Goal: Information Seeking & Learning: Learn about a topic

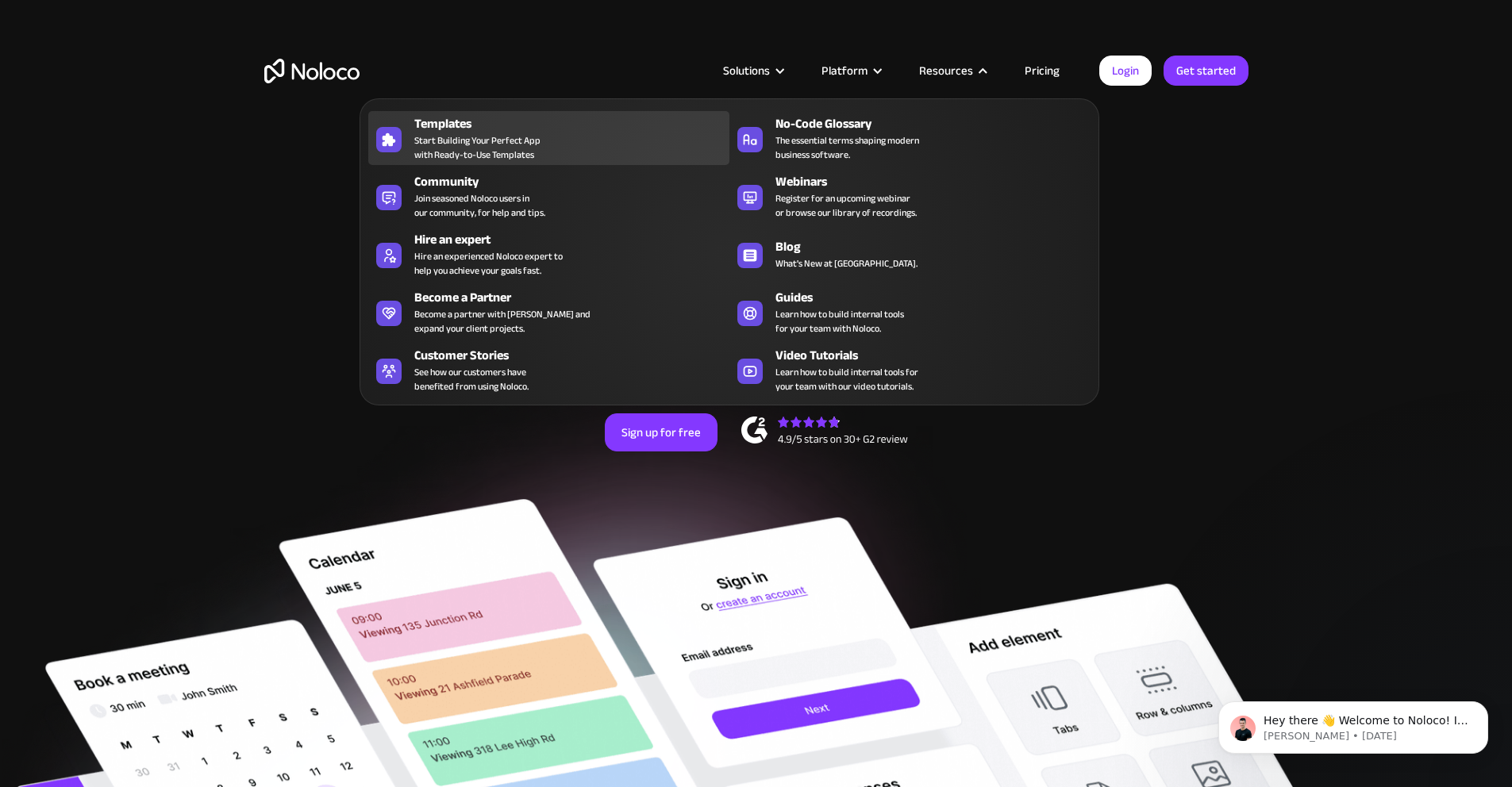
click at [451, 157] on span "Start Building Your Perfect App with Ready-to-Use Templates" at bounding box center [478, 148] width 127 height 29
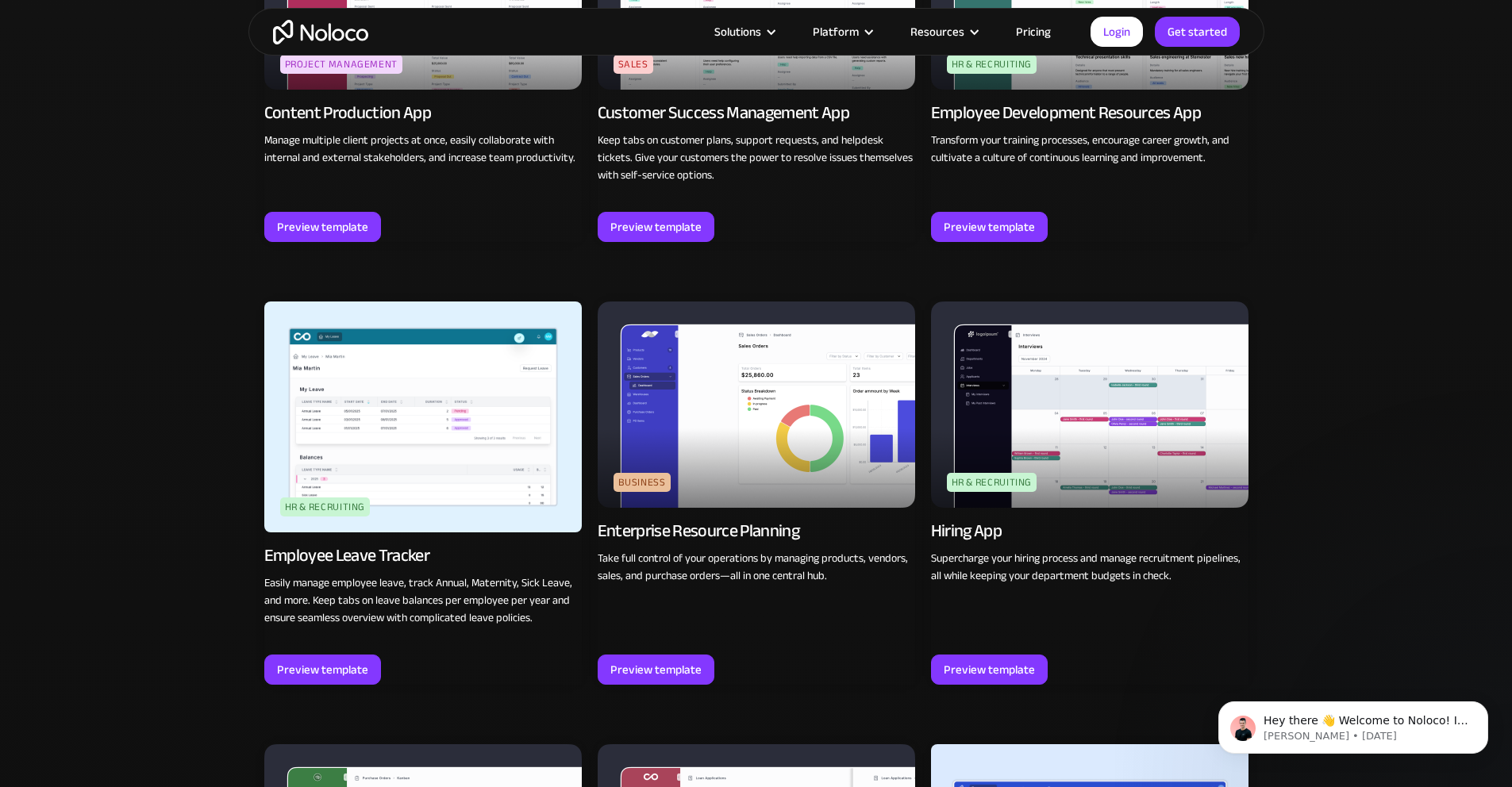
scroll to position [1809, 0]
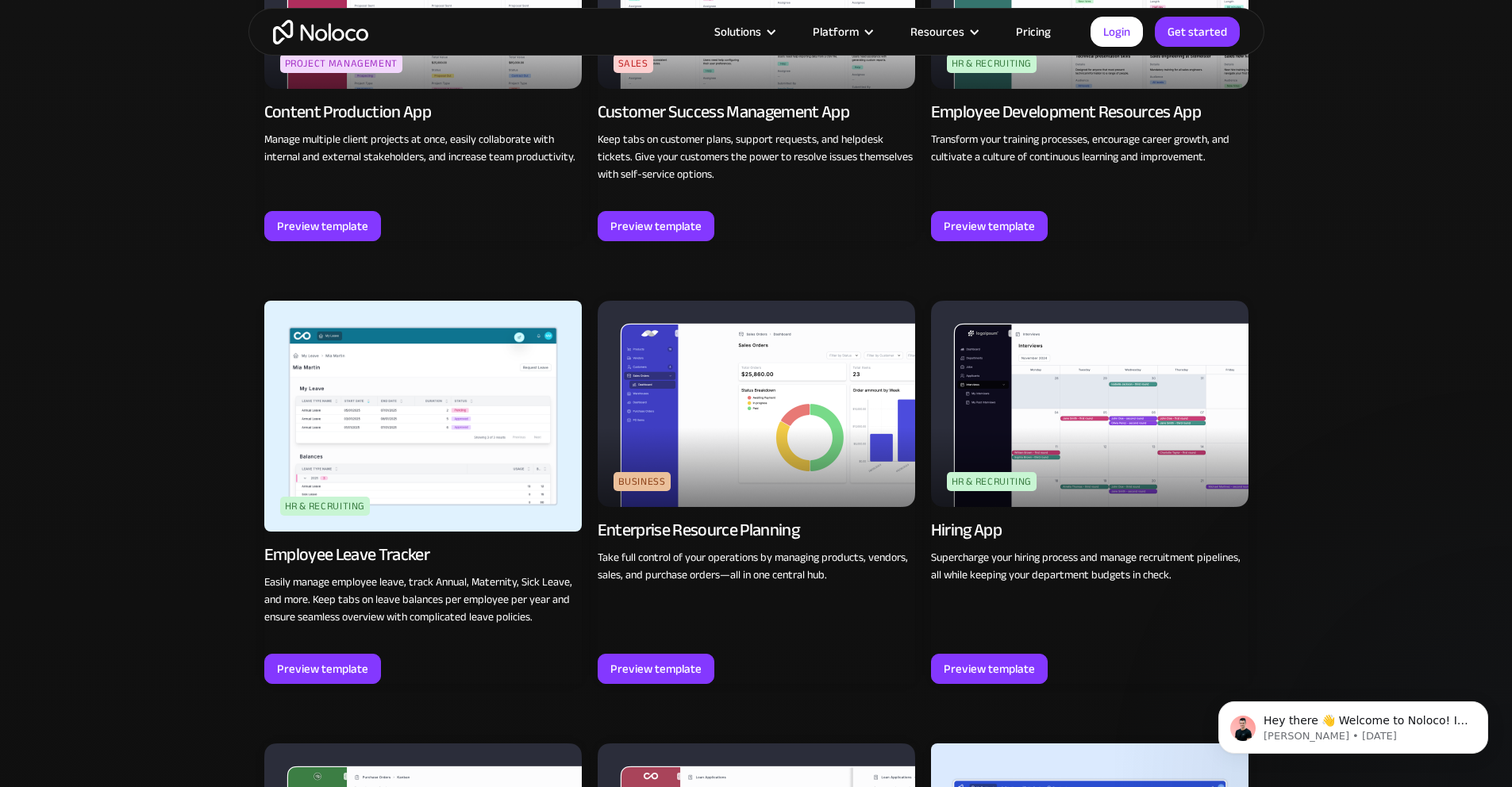
click at [758, 380] on img at bounding box center [757, 404] width 318 height 206
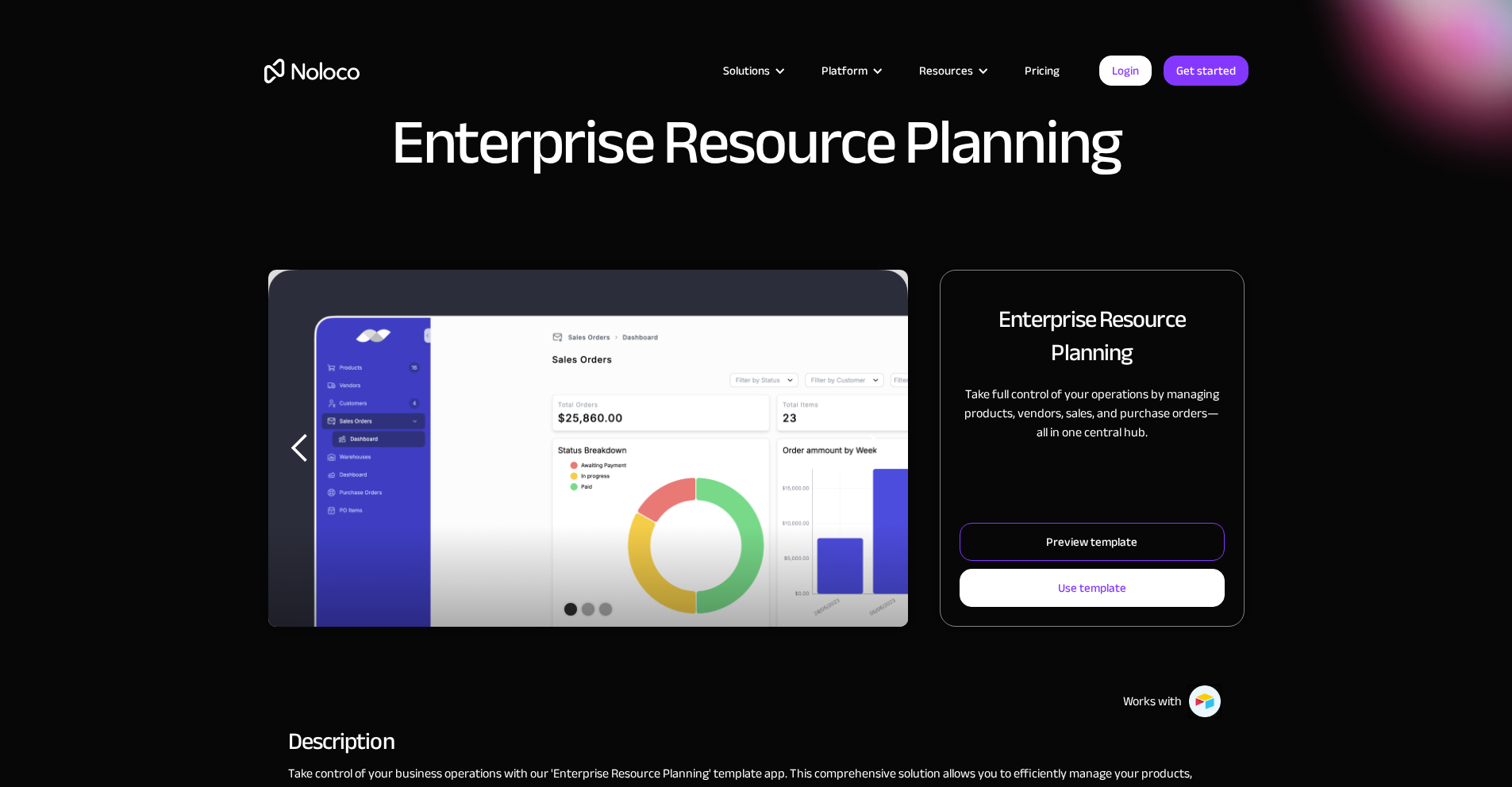
click at [1004, 561] on link "Preview template" at bounding box center [1092, 542] width 264 height 38
